Goal: Task Accomplishment & Management: Use online tool/utility

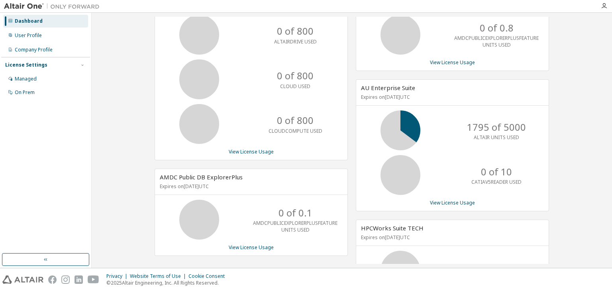
scroll to position [56, 0]
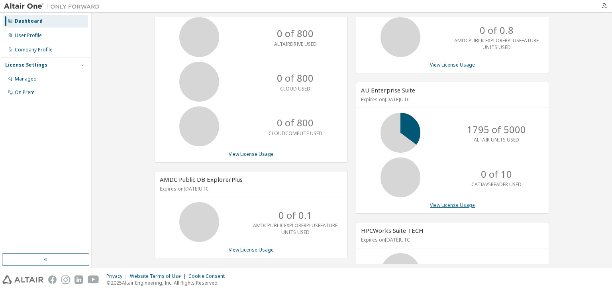
click at [449, 206] on link "View License Usage" at bounding box center [452, 205] width 45 height 7
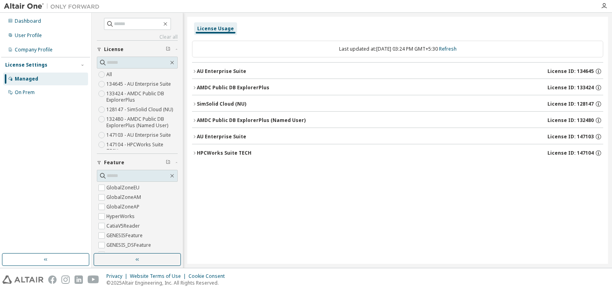
click at [195, 71] on icon "button" at bounding box center [195, 71] width 2 height 3
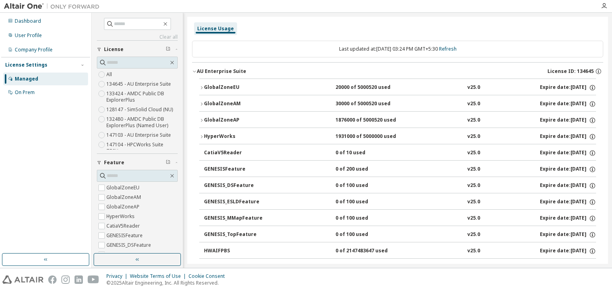
click at [201, 138] on icon "button" at bounding box center [201, 136] width 5 height 5
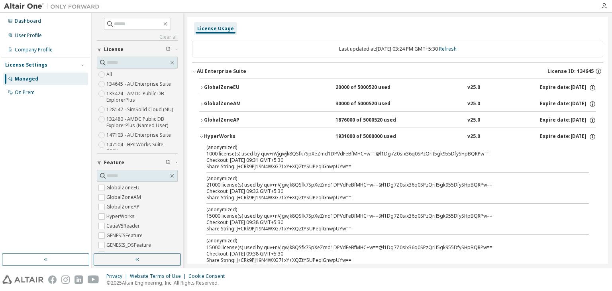
click at [201, 137] on icon "button" at bounding box center [201, 136] width 5 height 5
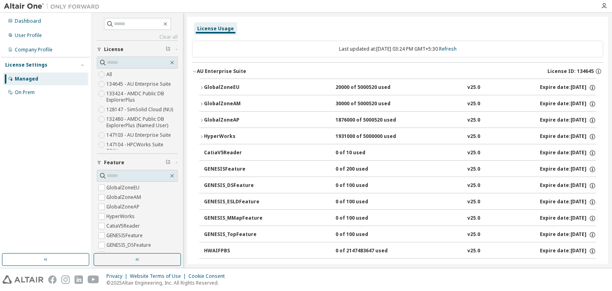
click at [203, 89] on icon "button" at bounding box center [201, 87] width 5 height 5
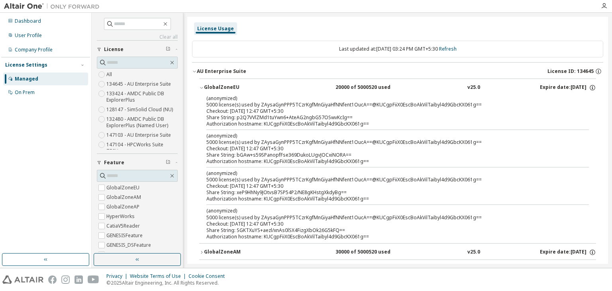
click at [203, 89] on icon "button" at bounding box center [201, 87] width 5 height 5
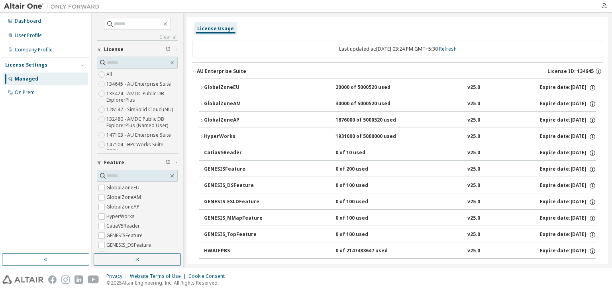
click at [198, 74] on div "AU Enterprise Suite" at bounding box center [221, 71] width 49 height 6
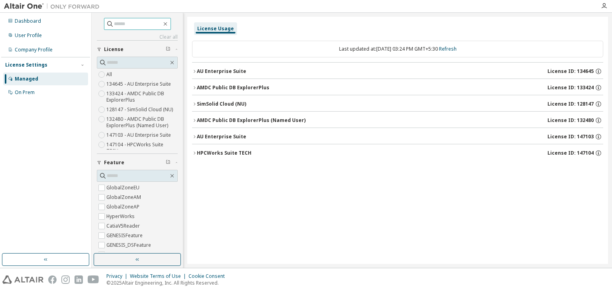
click at [120, 26] on input "text" at bounding box center [138, 24] width 48 height 8
type input "***"
click at [129, 59] on input "text" at bounding box center [138, 63] width 62 height 8
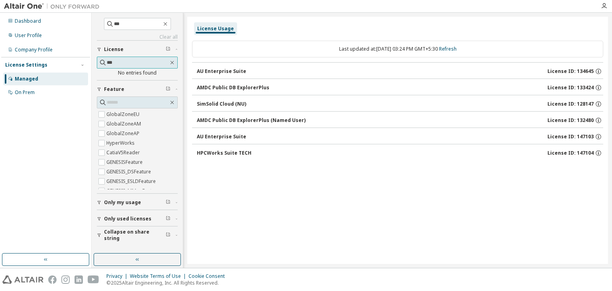
type input "***"
click at [129, 100] on input "text" at bounding box center [138, 102] width 62 height 8
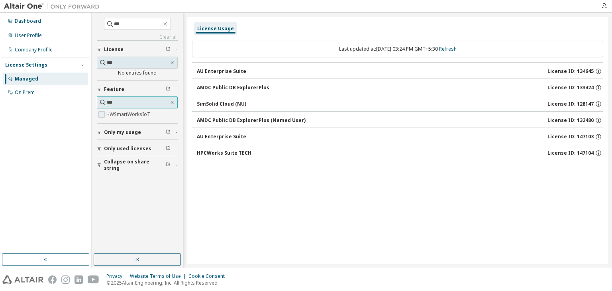
type input "***"
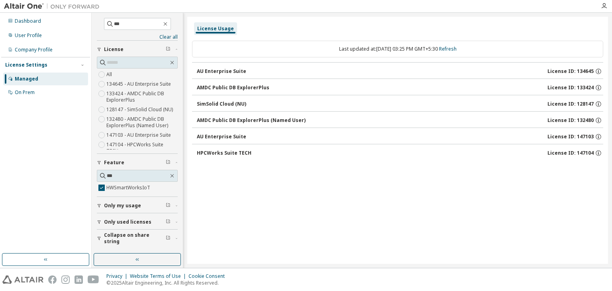
click at [263, 72] on div "AU Enterprise Suite License ID: 134645" at bounding box center [400, 71] width 407 height 7
click at [214, 71] on div "AU Enterprise Suite" at bounding box center [221, 71] width 49 height 6
click at [128, 206] on span "Only my usage" at bounding box center [122, 206] width 37 height 6
click at [132, 222] on span "Only used licenses" at bounding box center [127, 222] width 47 height 6
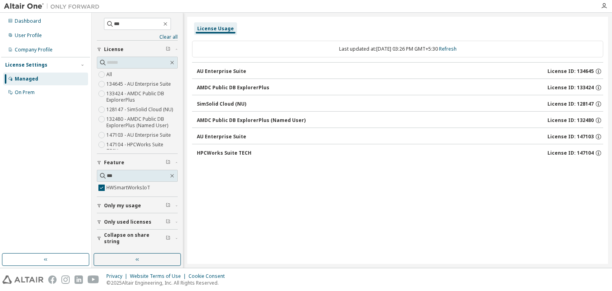
click at [143, 204] on div "Only my usage" at bounding box center [139, 206] width 71 height 6
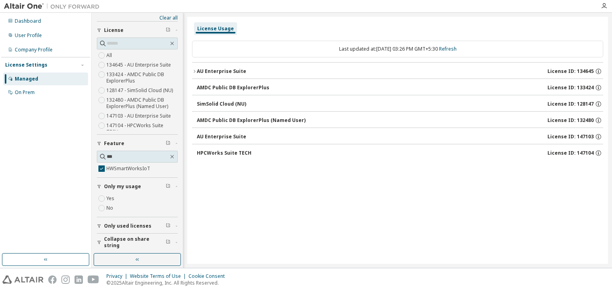
click at [107, 224] on span "Only used licenses" at bounding box center [127, 226] width 47 height 6
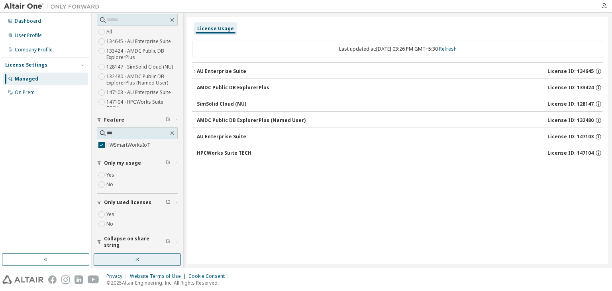
click at [145, 257] on button "button" at bounding box center [137, 259] width 87 height 13
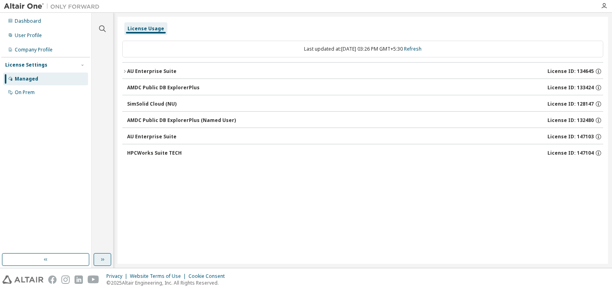
click at [99, 259] on button "button" at bounding box center [103, 259] width 18 height 13
